Goal: Information Seeking & Learning: Compare options

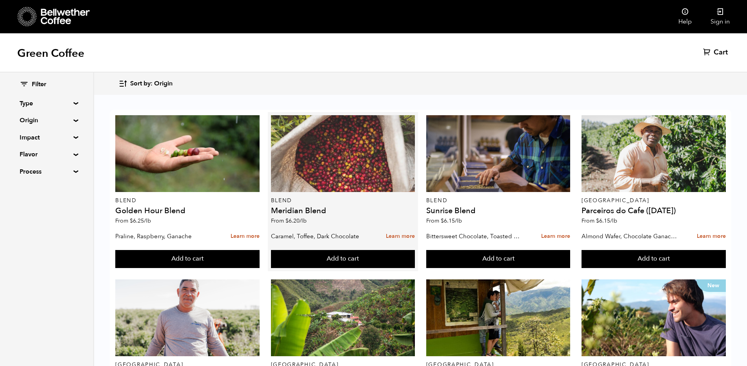
scroll to position [3, 0]
click at [367, 164] on div at bounding box center [343, 153] width 144 height 77
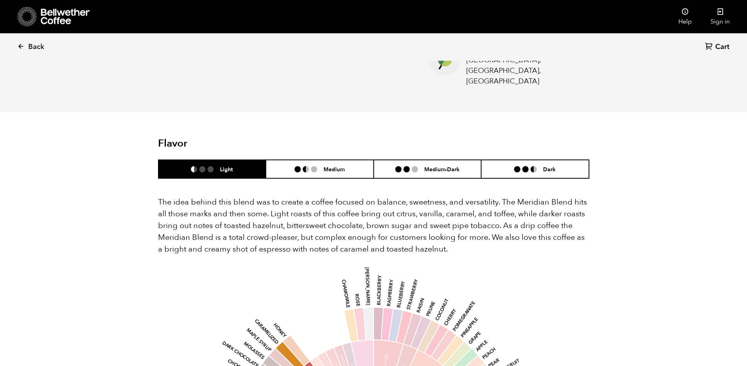
scroll to position [326, 0]
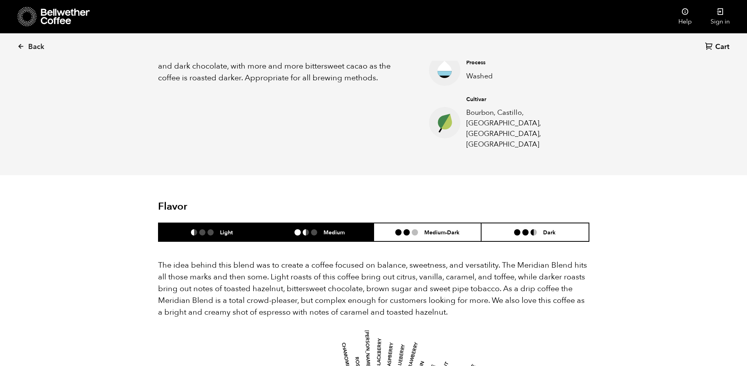
drag, startPoint x: 352, startPoint y: 208, endPoint x: 346, endPoint y: 202, distance: 8.6
click at [352, 223] on li "Medium" at bounding box center [320, 232] width 108 height 18
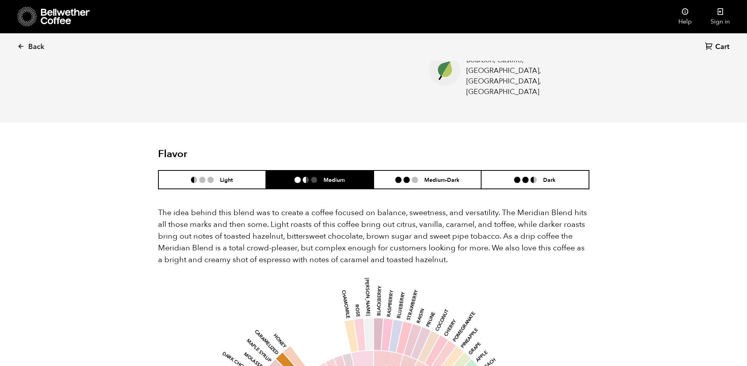
scroll to position [371, 0]
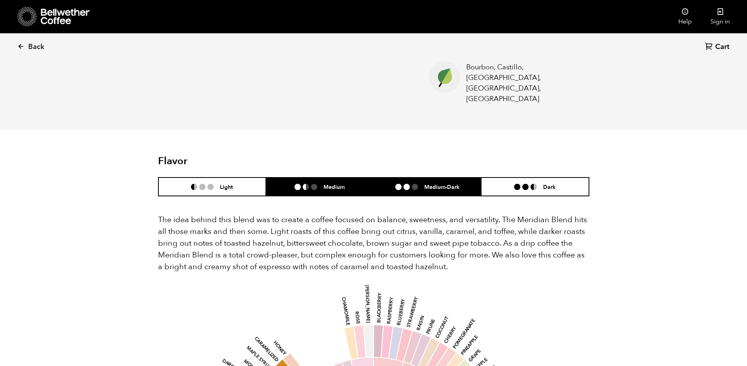
click at [423, 184] on ul at bounding box center [409, 187] width 29 height 6
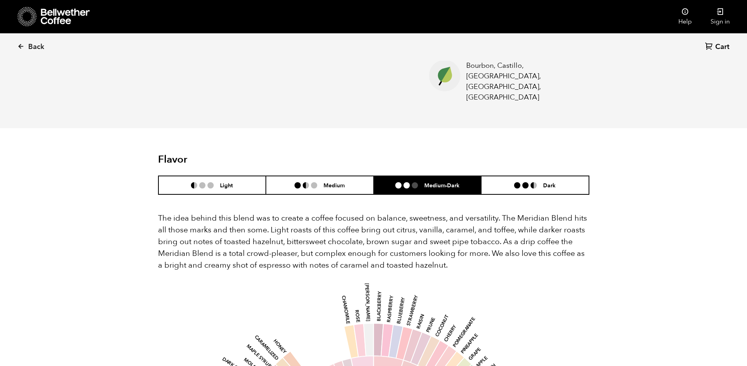
scroll to position [373, 0]
click at [229, 154] on header "Flavor Light Medium Medium-Dark Dark" at bounding box center [373, 174] width 431 height 41
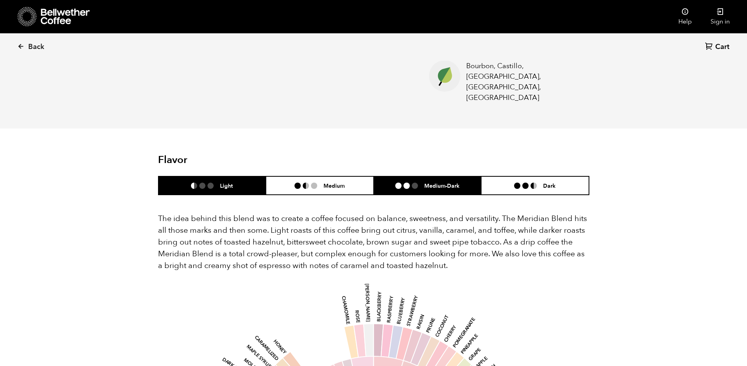
click at [232, 176] on li "Light" at bounding box center [212, 185] width 108 height 18
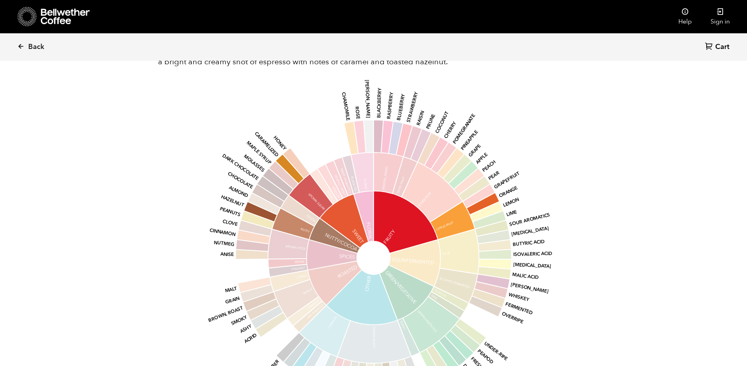
scroll to position [577, 0]
click at [453, 241] on icon at bounding box center [458, 251] width 41 height 45
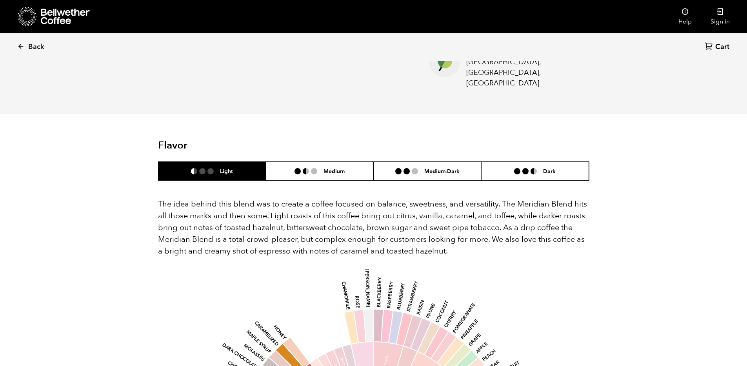
scroll to position [339, 0]
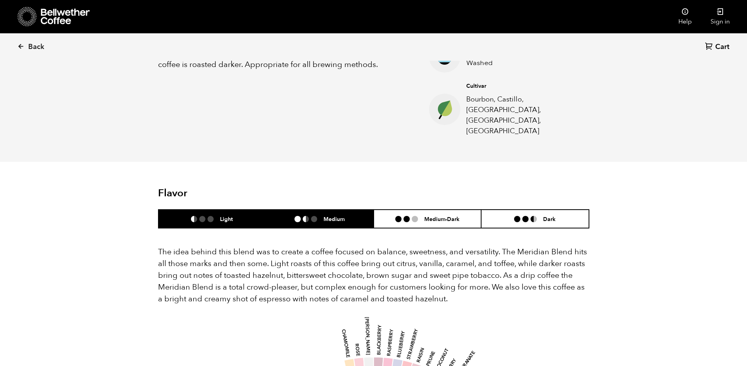
click at [338, 210] on li "Medium" at bounding box center [320, 219] width 108 height 18
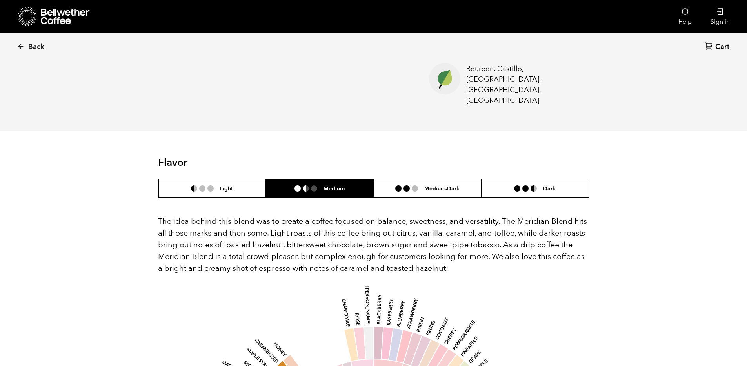
scroll to position [406, 0]
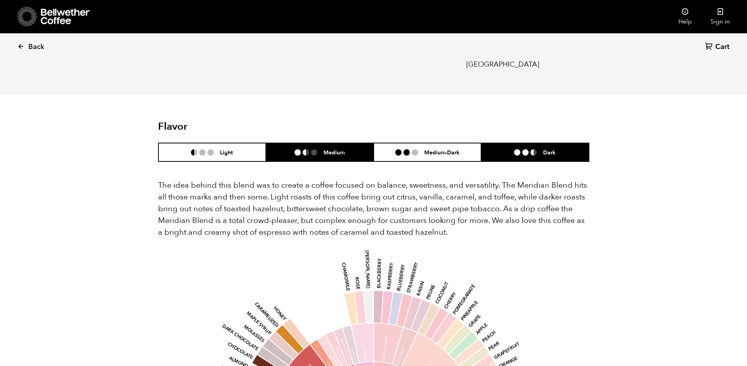
click at [530, 149] on div "Dark" at bounding box center [535, 152] width 42 height 7
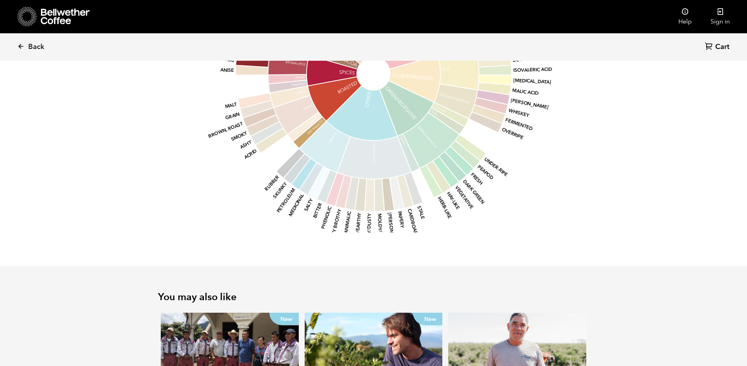
scroll to position [864, 0]
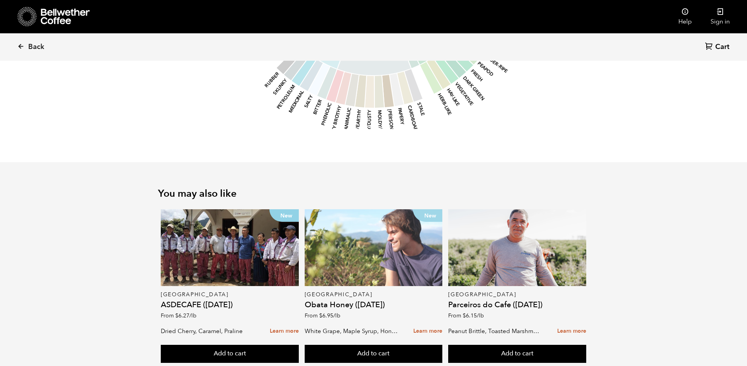
click at [417, 244] on div "New" at bounding box center [374, 247] width 138 height 77
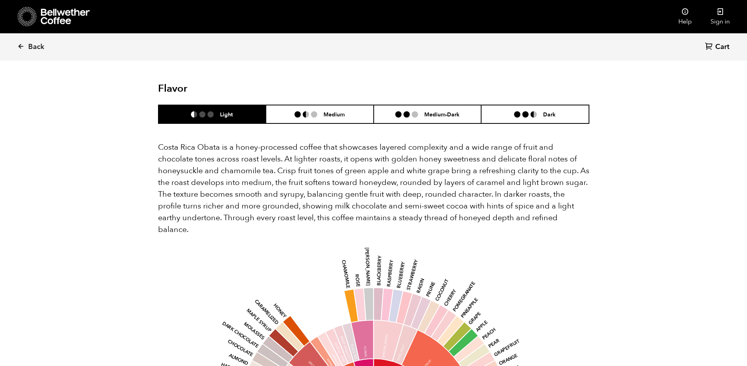
scroll to position [695, 0]
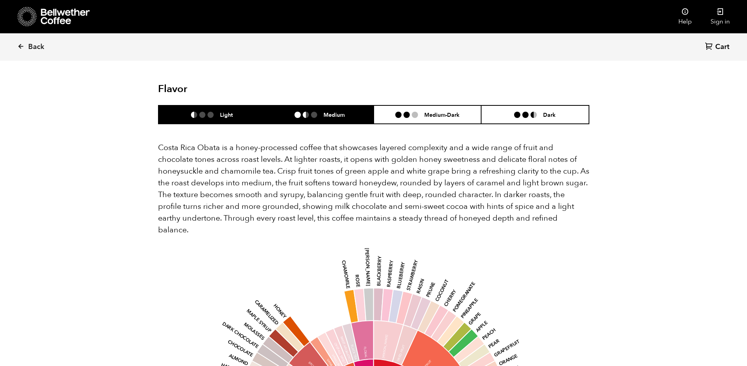
drag, startPoint x: 352, startPoint y: 93, endPoint x: 349, endPoint y: 83, distance: 10.2
click at [353, 106] on li "Medium" at bounding box center [320, 115] width 108 height 18
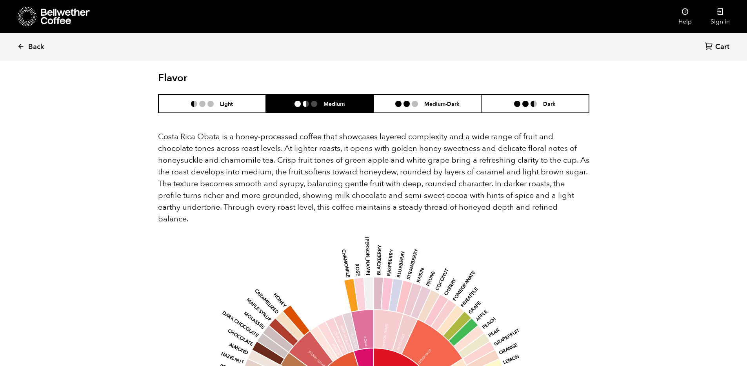
scroll to position [686, 0]
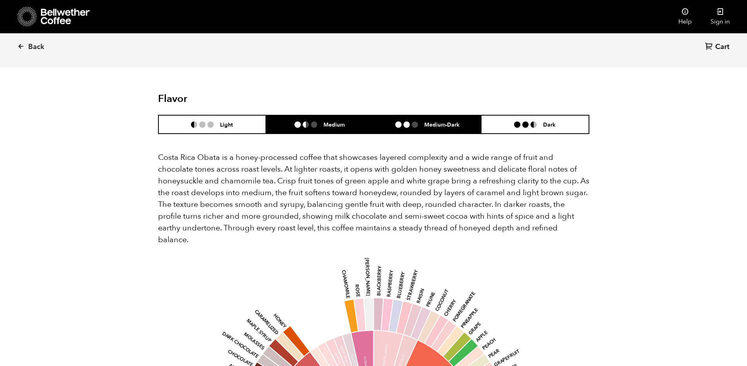
click at [422, 115] on li "Medium-Dark" at bounding box center [428, 124] width 108 height 18
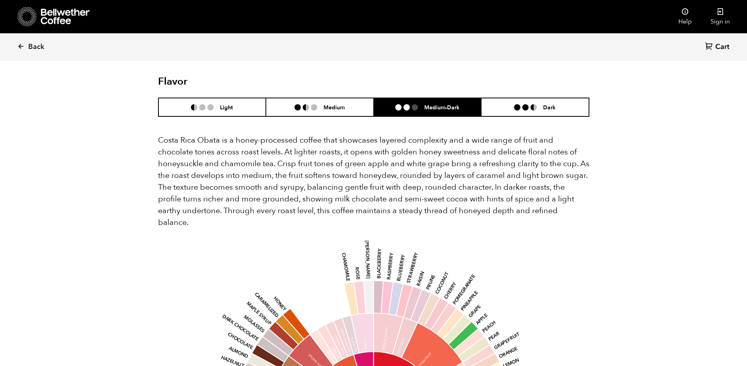
scroll to position [755, 0]
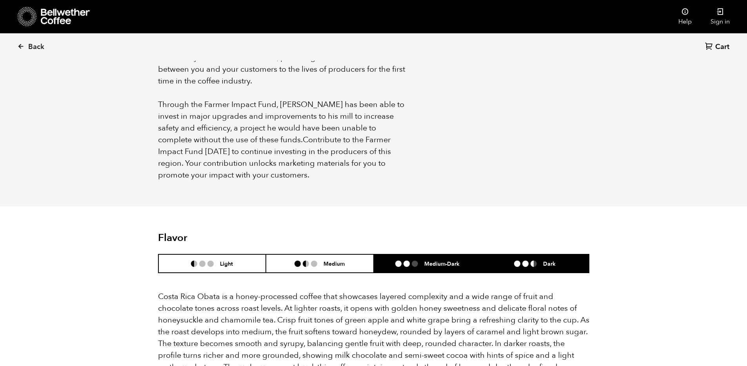
click at [539, 255] on li "Dark" at bounding box center [535, 264] width 108 height 18
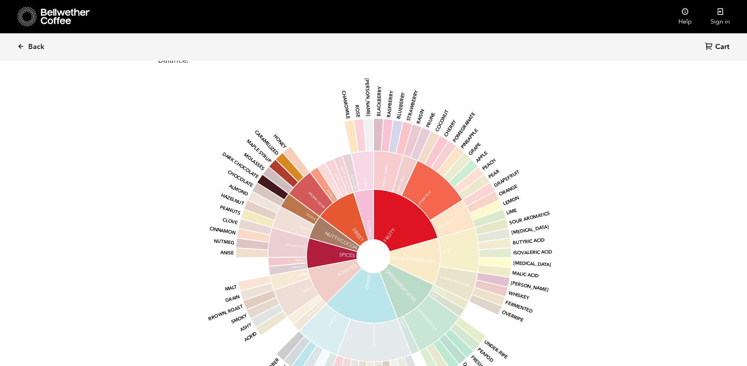
scroll to position [862, 0]
